Goal: Task Accomplishment & Management: Manage account settings

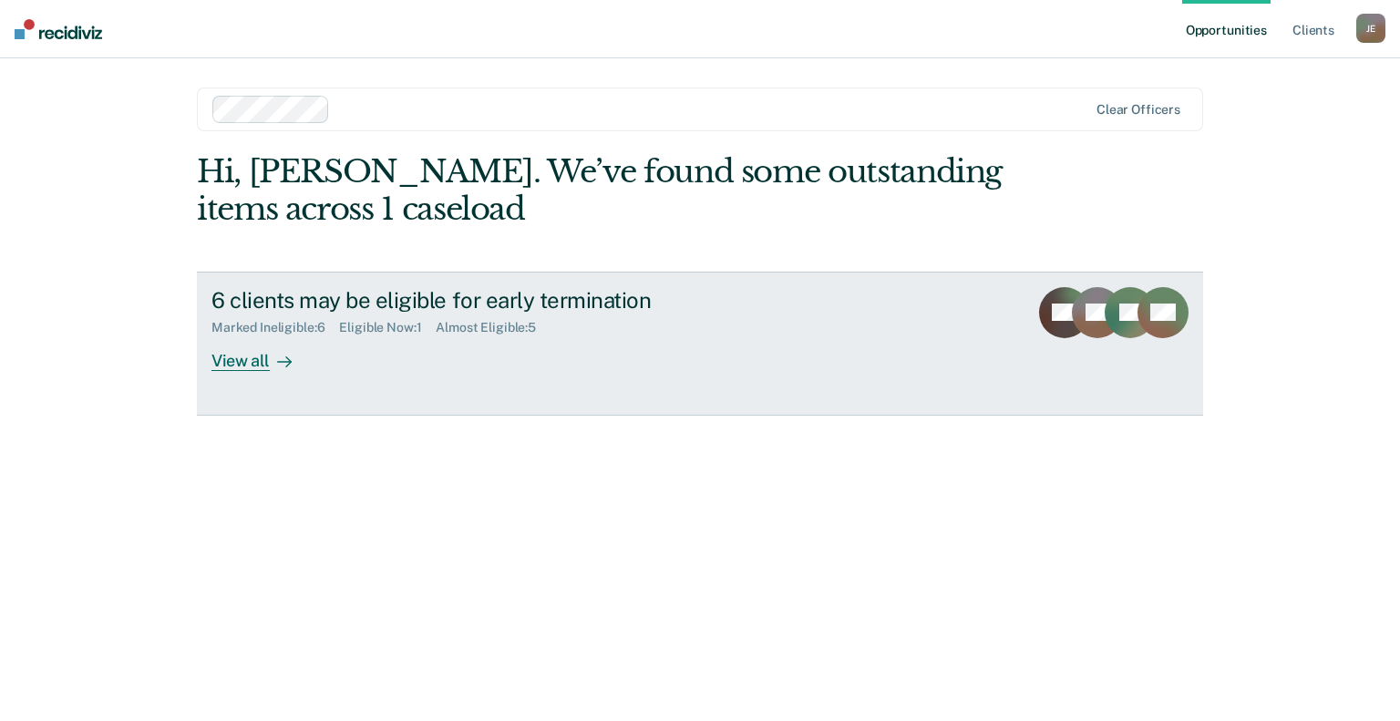
click at [249, 362] on div "View all" at bounding box center [262, 353] width 102 height 36
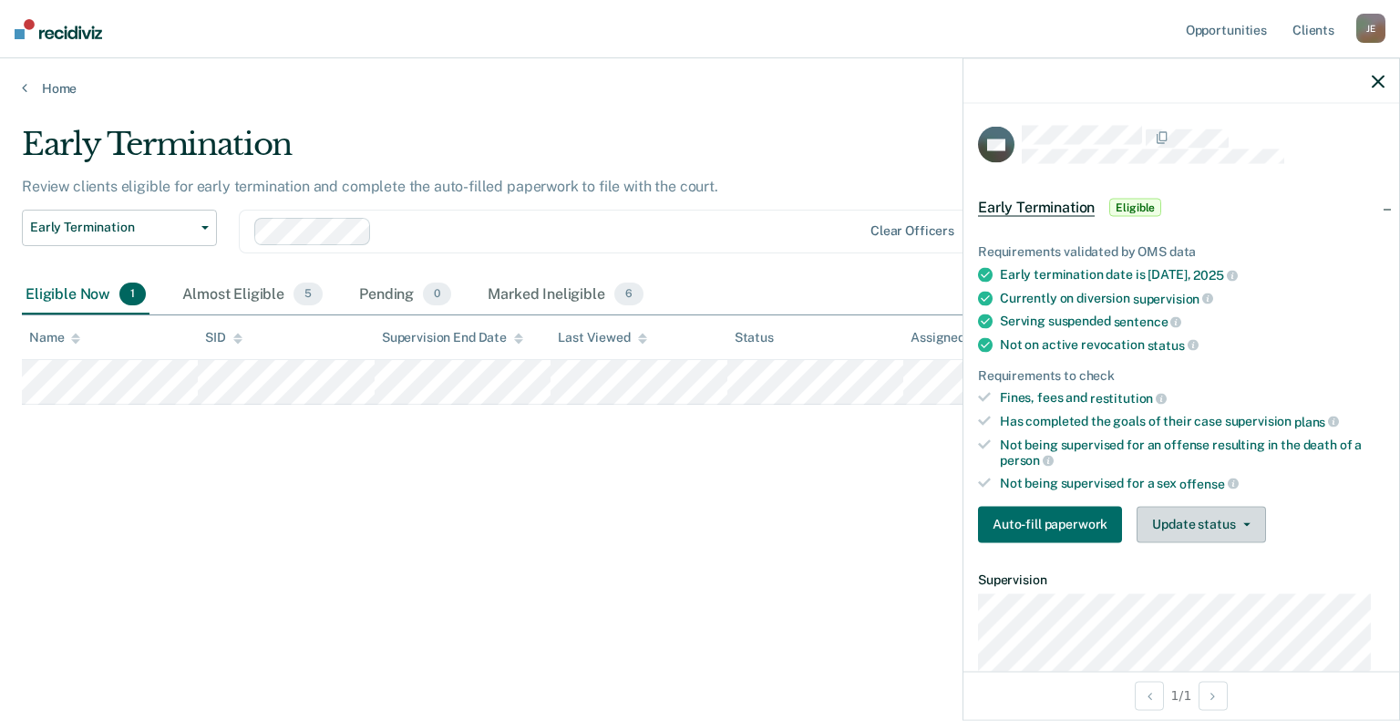
click at [1211, 514] on button "Update status" at bounding box center [1201, 524] width 129 height 36
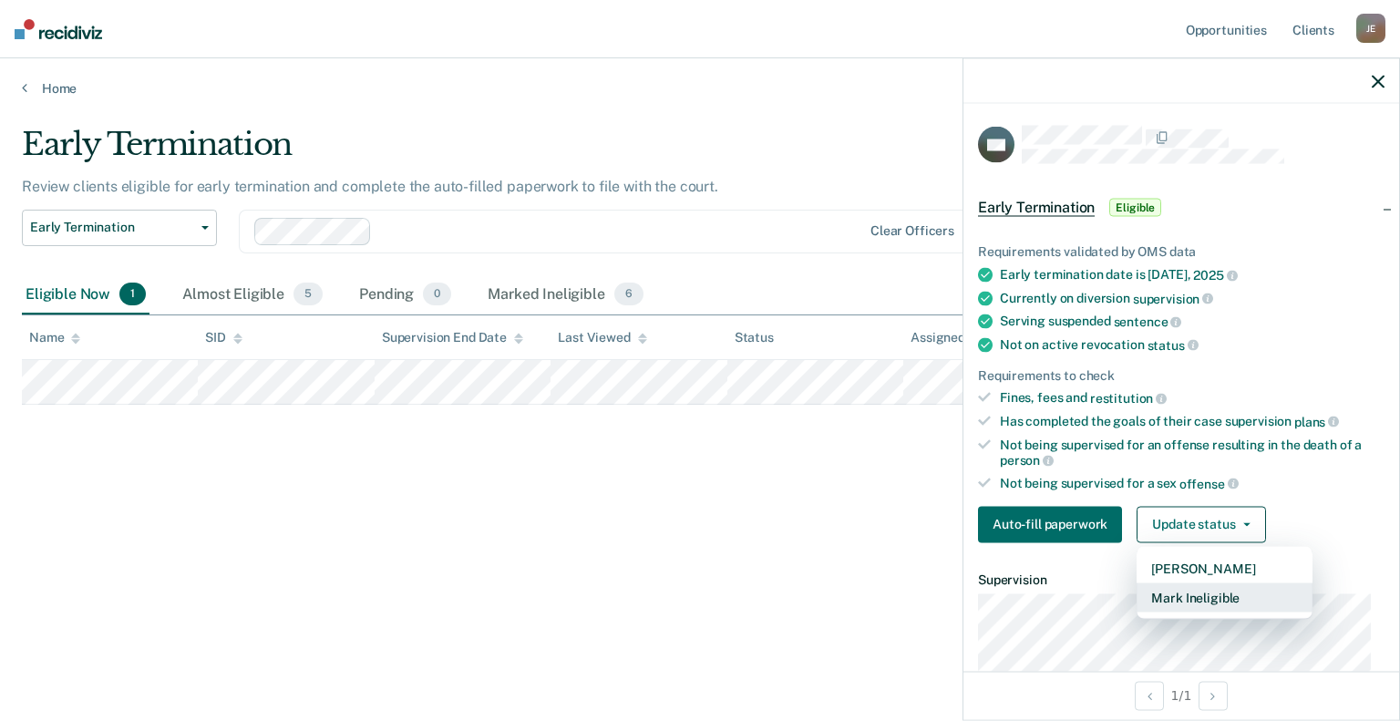
click at [1197, 591] on button "Mark Ineligible" at bounding box center [1225, 596] width 176 height 29
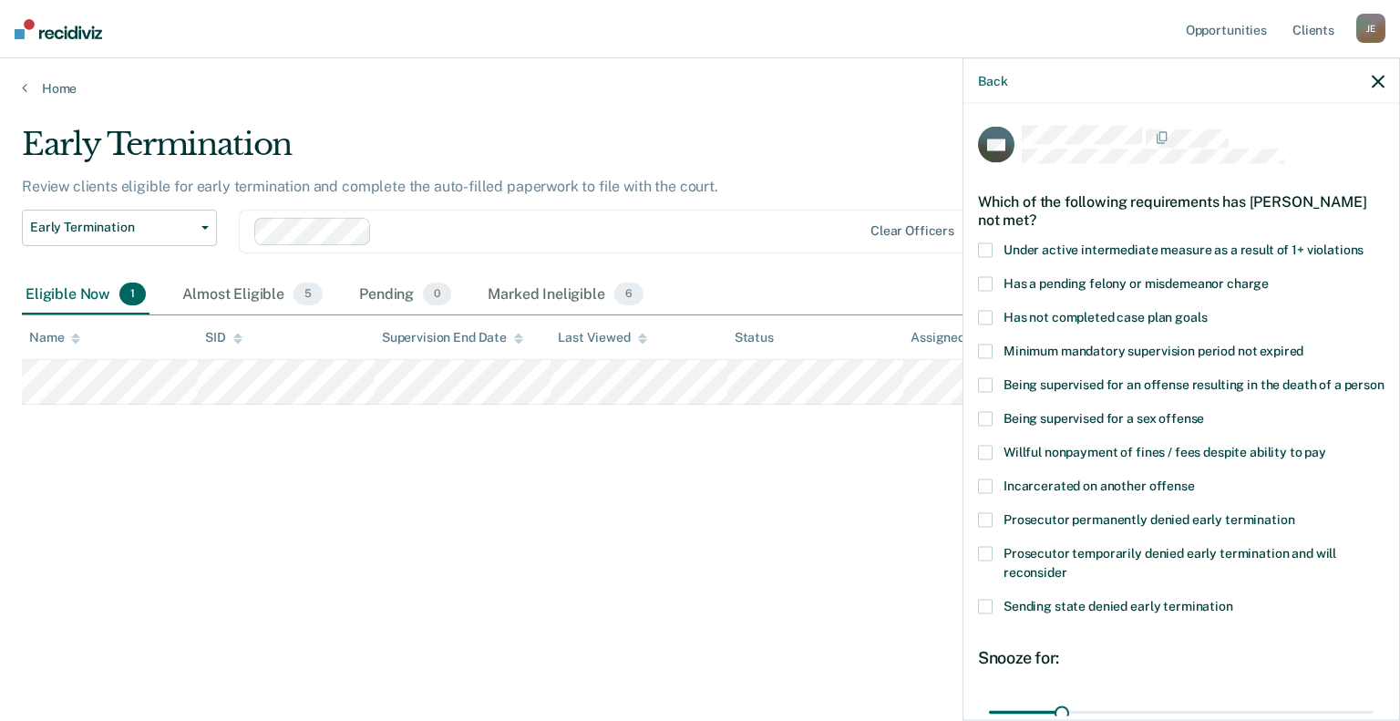
click at [982, 317] on span at bounding box center [985, 317] width 15 height 15
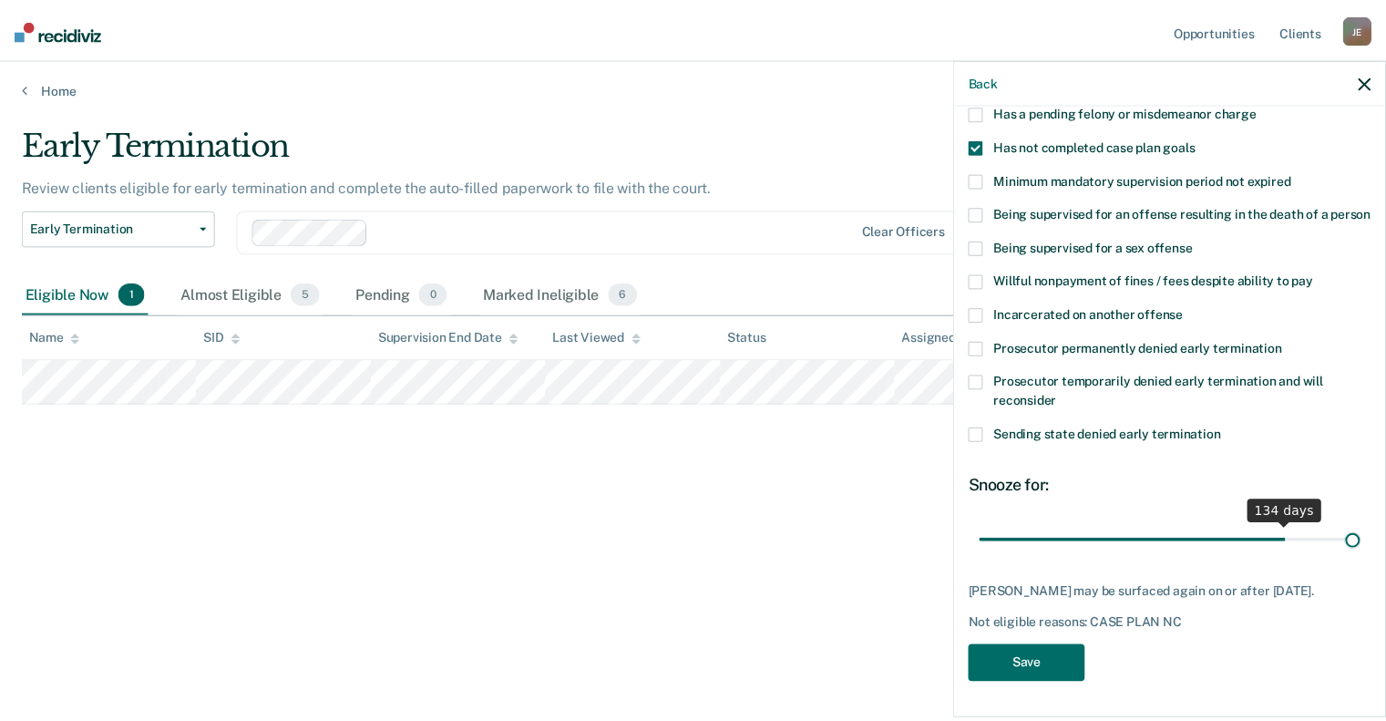
scroll to position [188, 0]
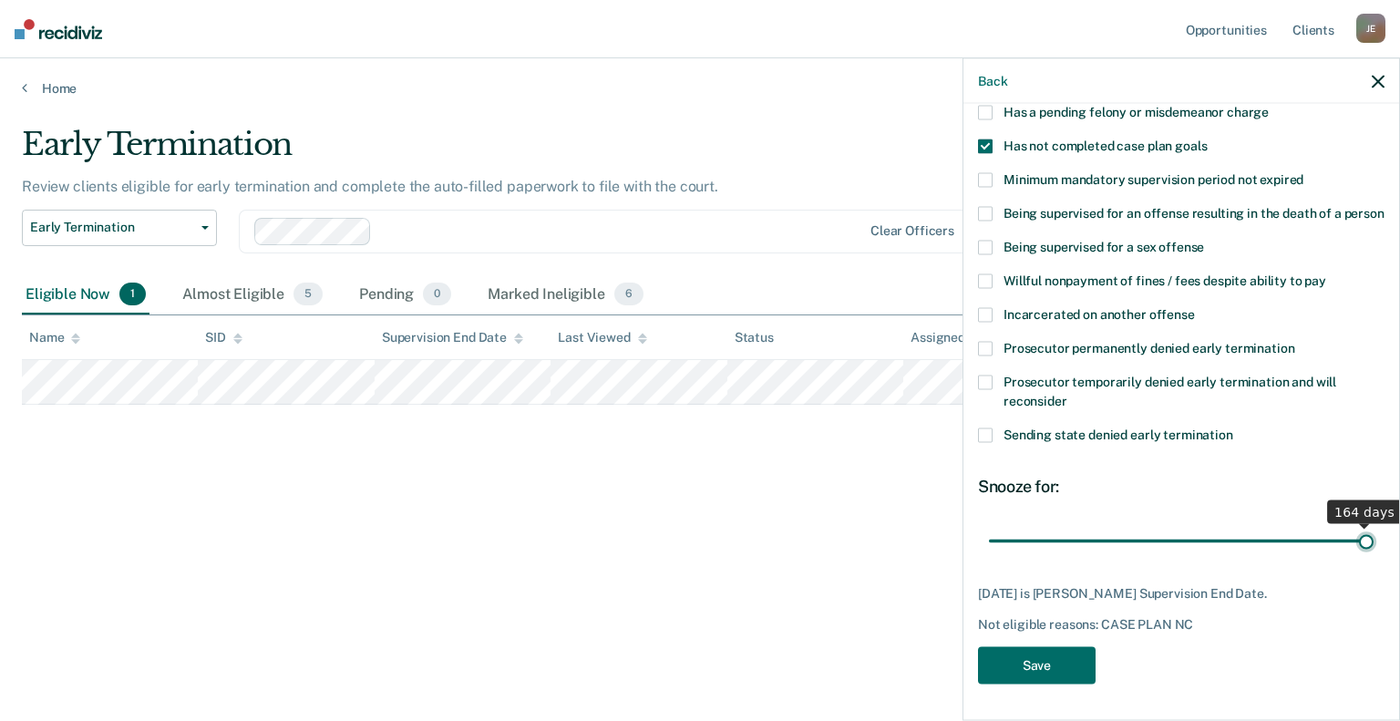
drag, startPoint x: 1086, startPoint y: 519, endPoint x: 1437, endPoint y: 500, distance: 351.4
type input "164"
click at [1373, 525] on input "range" at bounding box center [1181, 541] width 385 height 32
click at [1050, 665] on button "Save" at bounding box center [1037, 664] width 118 height 37
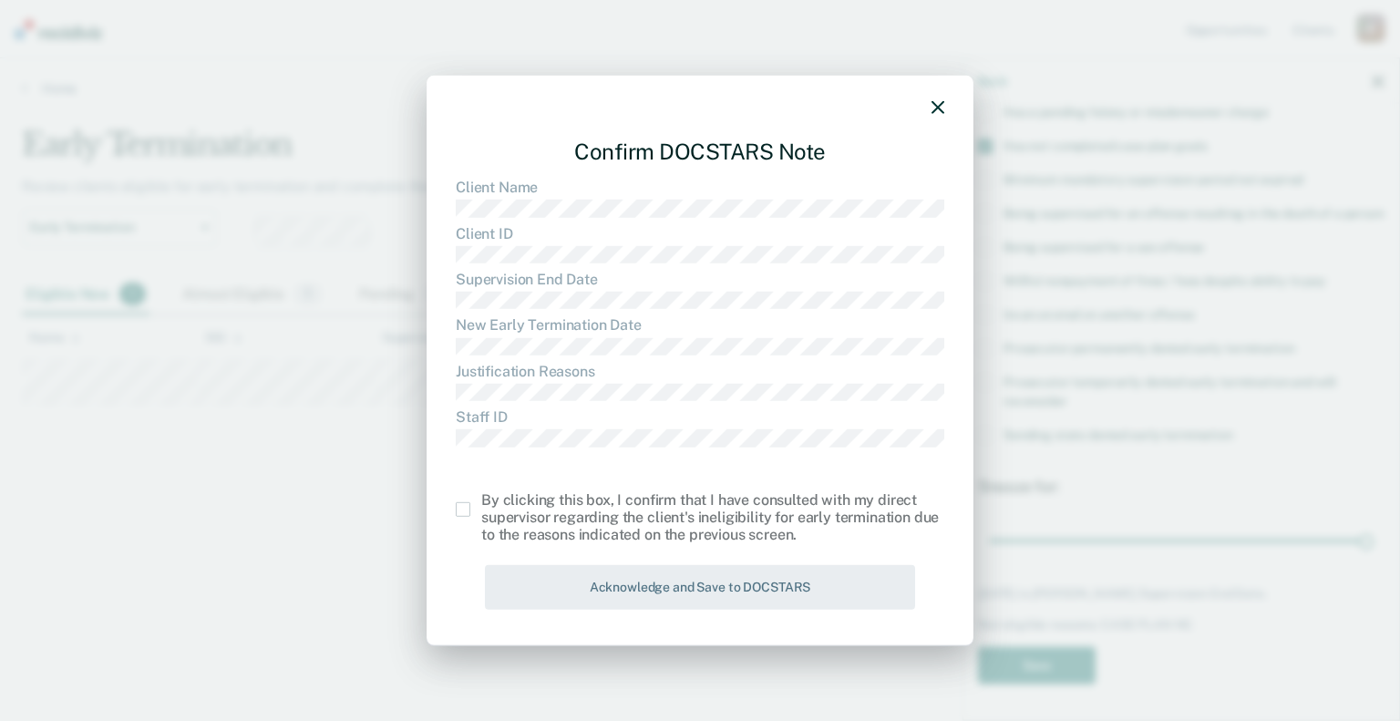
click at [462, 515] on span at bounding box center [463, 509] width 15 height 15
click at [481, 502] on input "checkbox" at bounding box center [481, 502] width 0 height 0
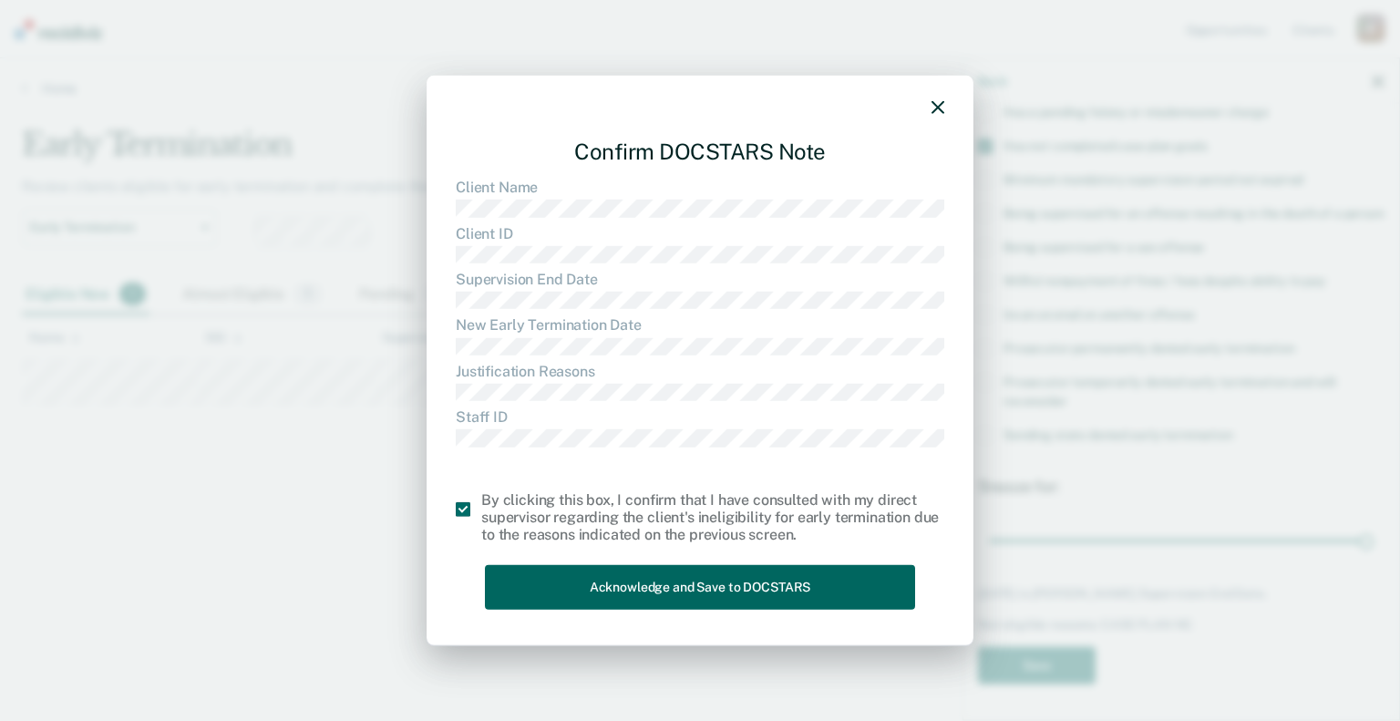
click at [612, 579] on button "Acknowledge and Save to DOCSTARS" at bounding box center [700, 587] width 430 height 45
